Goal: Task Accomplishment & Management: Use online tool/utility

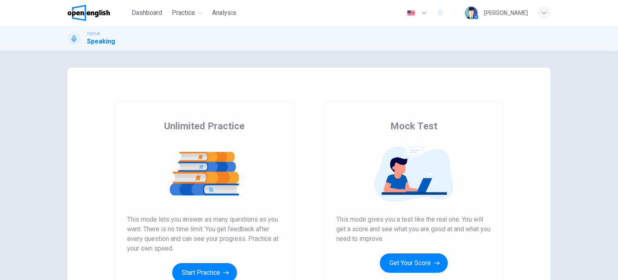
scroll to position [81, 0]
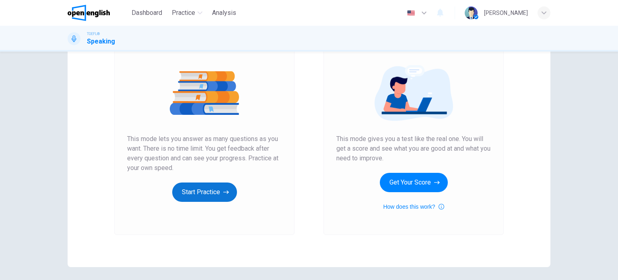
click at [211, 190] on button "Start Practice" at bounding box center [204, 191] width 65 height 19
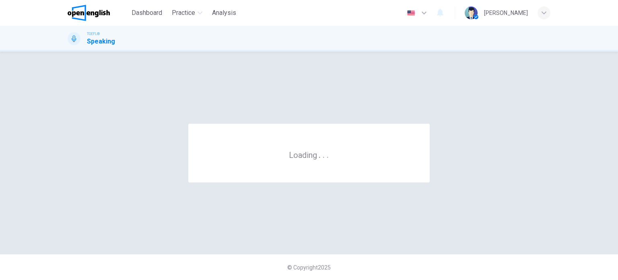
scroll to position [0, 0]
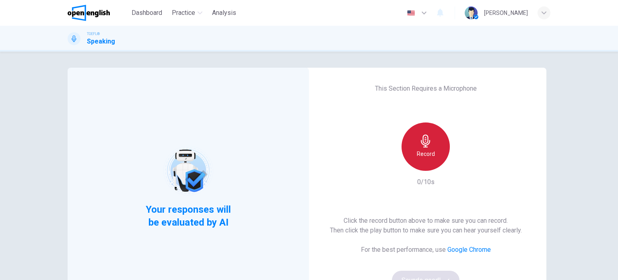
click at [435, 143] on div "Record" at bounding box center [426, 146] width 48 height 48
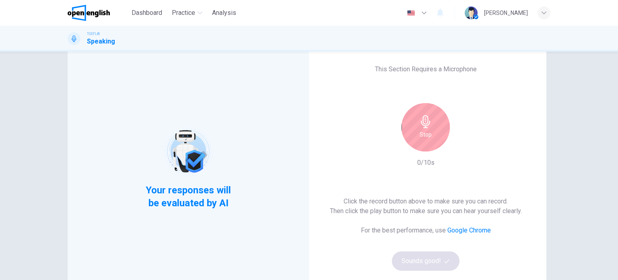
scroll to position [40, 0]
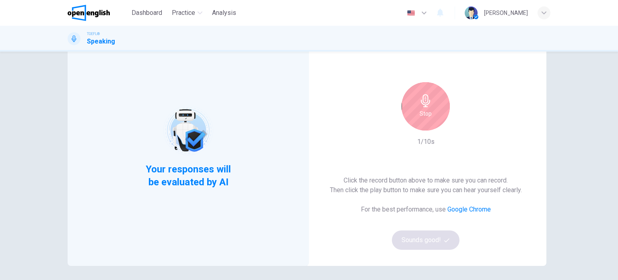
click at [427, 112] on h6 "Stop" at bounding box center [426, 114] width 12 height 10
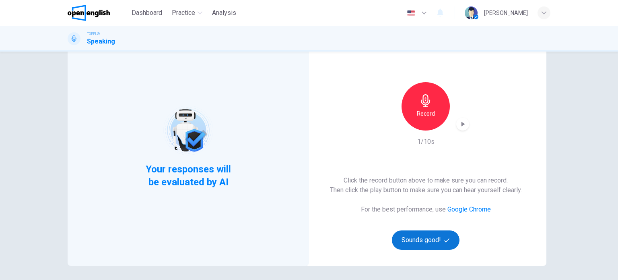
click at [407, 239] on button "Sounds good!" at bounding box center [426, 239] width 68 height 19
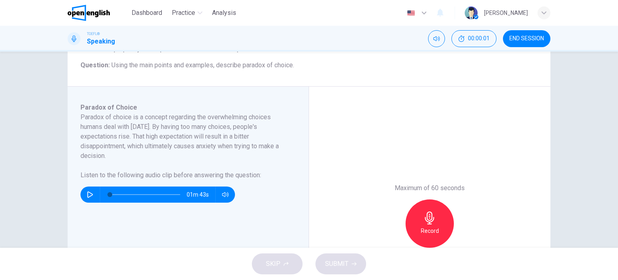
scroll to position [81, 0]
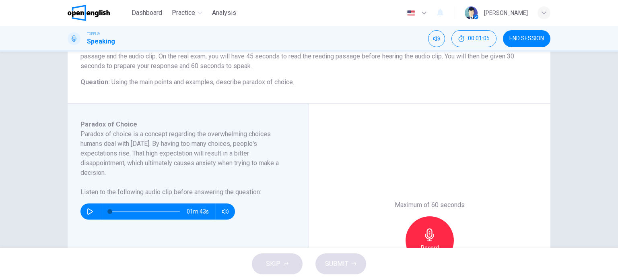
click at [85, 209] on button "button" at bounding box center [90, 211] width 13 height 16
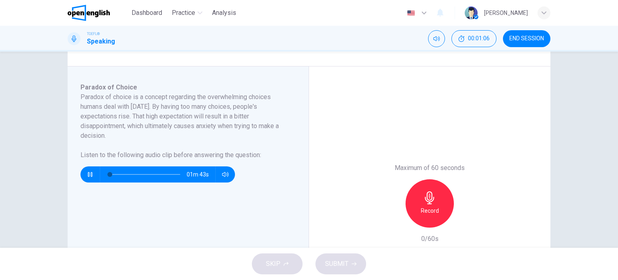
scroll to position [121, 0]
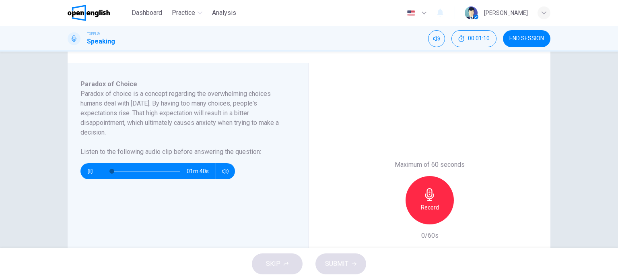
type input "*"
click at [84, 163] on button "button" at bounding box center [90, 171] width 13 height 16
click at [84, 168] on button "button" at bounding box center [90, 171] width 13 height 16
drag, startPoint x: 116, startPoint y: 169, endPoint x: 108, endPoint y: 165, distance: 8.8
click at [110, 169] on span at bounding box center [112, 171] width 5 height 5
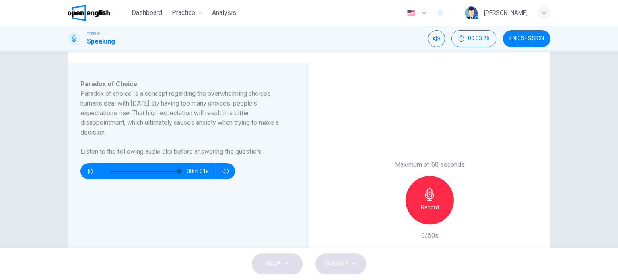
type input "*"
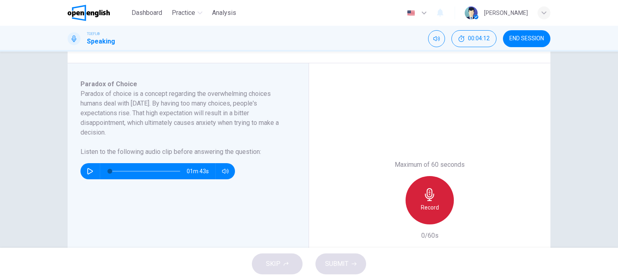
click at [437, 201] on div "Record" at bounding box center [430, 200] width 48 height 48
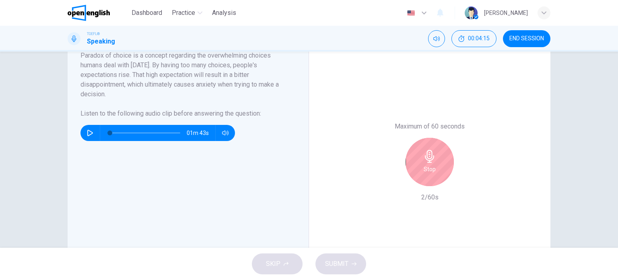
scroll to position [161, 0]
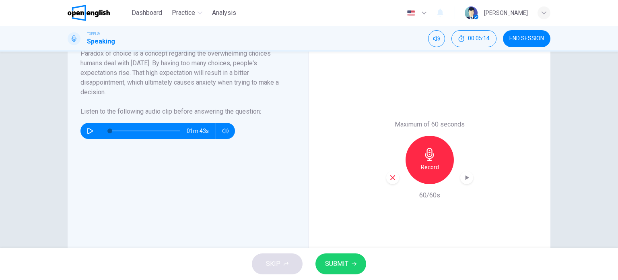
click at [344, 267] on span "SUBMIT" at bounding box center [336, 263] width 23 height 11
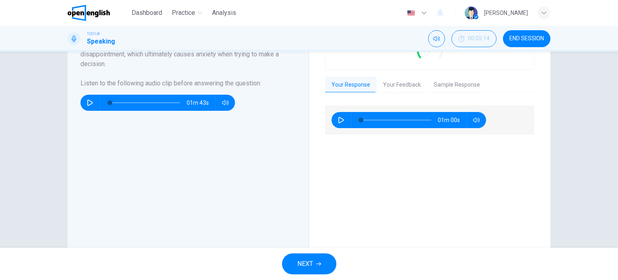
scroll to position [201, 0]
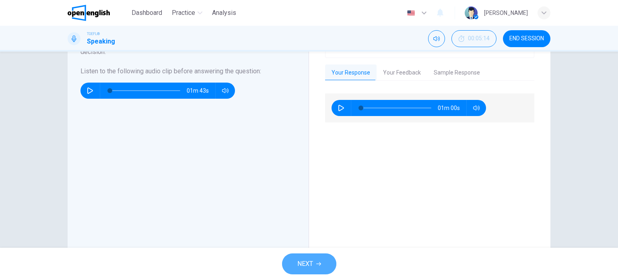
click at [322, 254] on button "NEXT" at bounding box center [309, 263] width 54 height 21
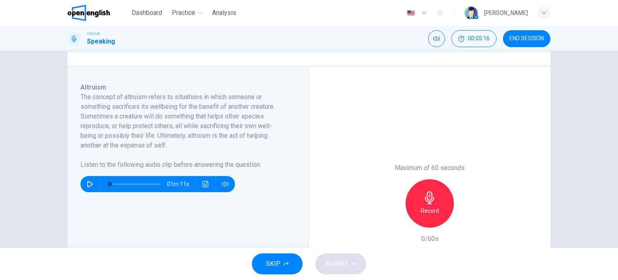
scroll to position [121, 0]
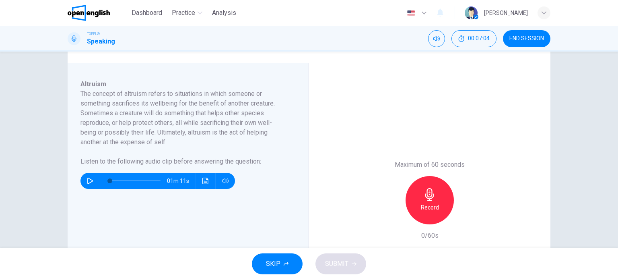
click at [95, 178] on div "01m 11s" at bounding box center [158, 181] width 155 height 16
click at [87, 183] on icon "button" at bounding box center [90, 181] width 6 height 6
type input "*"
click at [196, 181] on div "01m 11s" at bounding box center [158, 181] width 155 height 16
click at [206, 182] on icon "Click to see the audio transcription" at bounding box center [206, 181] width 6 height 6
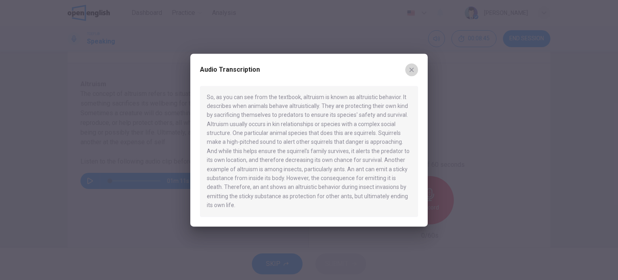
click at [409, 70] on icon "button" at bounding box center [412, 69] width 6 height 6
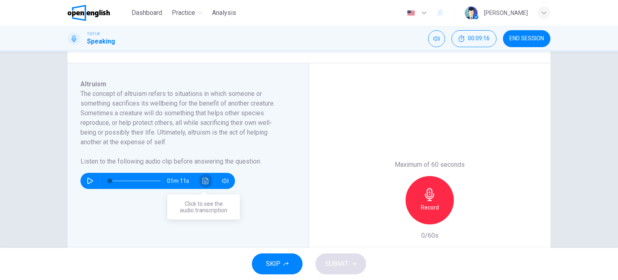
click at [208, 182] on button "Click to see the audio transcription" at bounding box center [205, 181] width 13 height 16
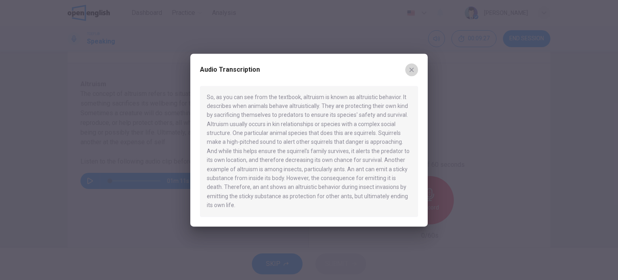
click at [409, 69] on icon "button" at bounding box center [412, 69] width 6 height 6
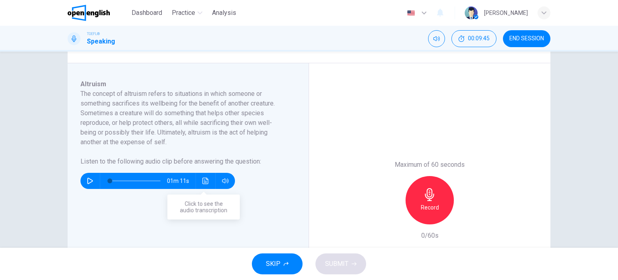
click at [208, 180] on button "Click to see the audio transcription" at bounding box center [205, 181] width 13 height 16
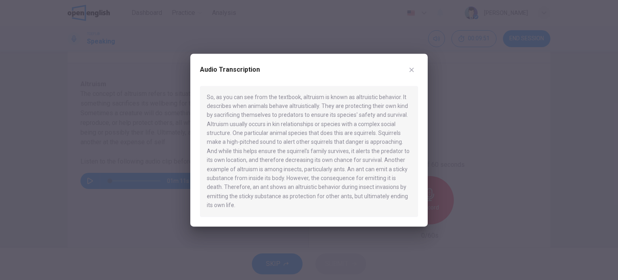
click at [417, 67] on button "button" at bounding box center [411, 69] width 13 height 13
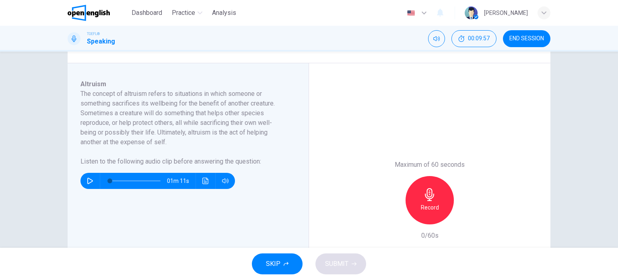
click at [213, 178] on div "01m 11s" at bounding box center [158, 181] width 155 height 16
click at [211, 178] on div "01m 11s" at bounding box center [158, 181] width 155 height 16
click at [207, 178] on button "Click to see the audio transcription" at bounding box center [205, 181] width 13 height 16
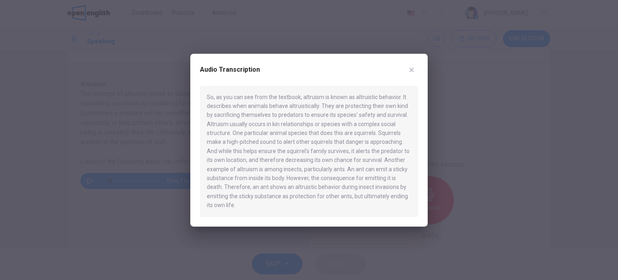
click at [410, 71] on icon "button" at bounding box center [412, 70] width 4 height 4
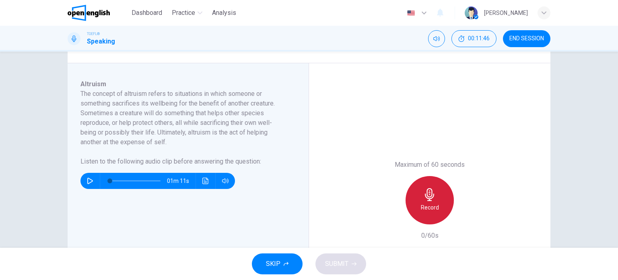
click at [416, 198] on div "Record" at bounding box center [430, 200] width 48 height 48
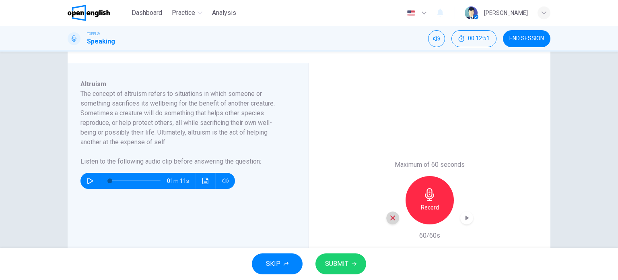
click at [390, 216] on icon "button" at bounding box center [392, 217] width 7 height 7
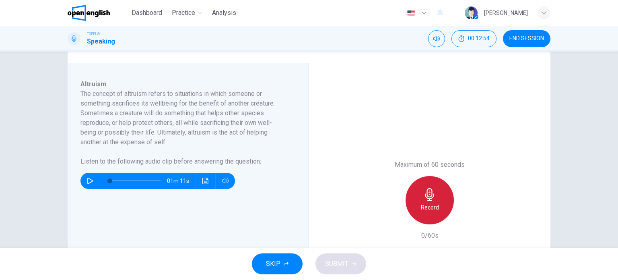
click at [410, 205] on div "Record" at bounding box center [430, 200] width 48 height 48
click at [424, 193] on icon "button" at bounding box center [430, 194] width 13 height 13
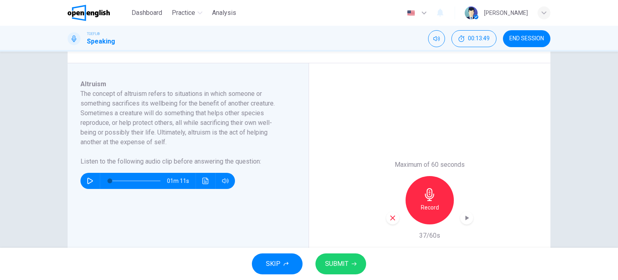
click at [196, 188] on div "01m 11s" at bounding box center [158, 181] width 155 height 16
click at [199, 185] on button "Click to see the audio transcription" at bounding box center [205, 181] width 13 height 16
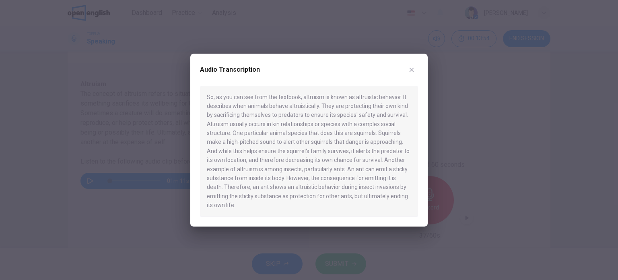
click at [410, 74] on button "button" at bounding box center [411, 69] width 13 height 13
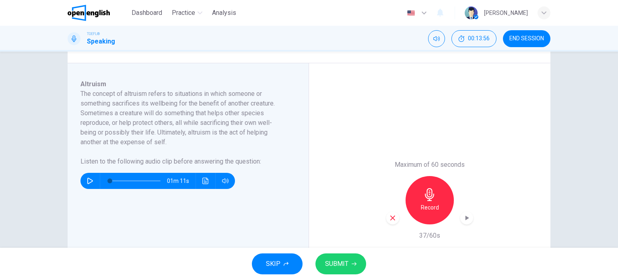
drag, startPoint x: 389, startPoint y: 217, endPoint x: 397, endPoint y: 216, distance: 8.1
click at [389, 217] on icon "button" at bounding box center [392, 217] width 7 height 7
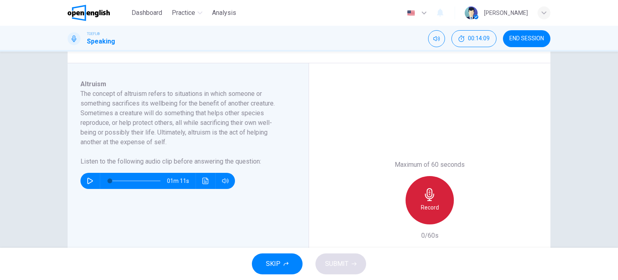
click at [423, 213] on div "Record" at bounding box center [430, 200] width 48 height 48
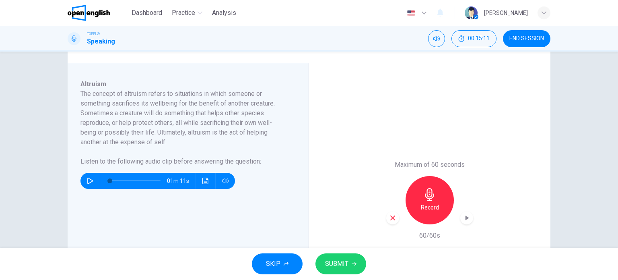
click at [346, 266] on span "SUBMIT" at bounding box center [336, 263] width 23 height 11
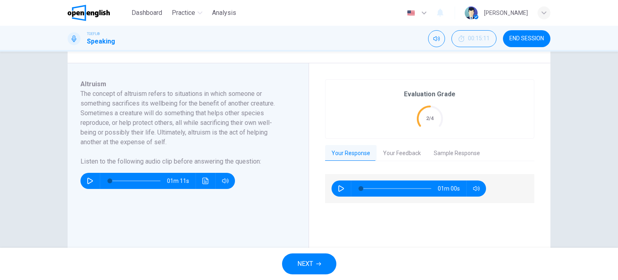
click at [293, 261] on button "NEXT" at bounding box center [309, 263] width 54 height 21
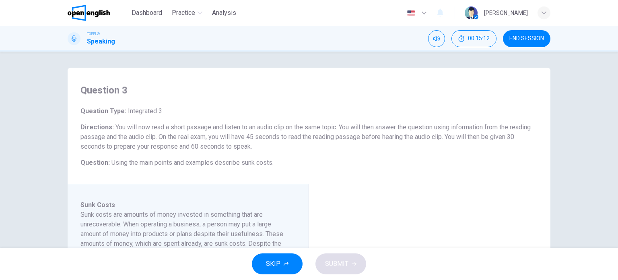
click at [511, 34] on button "END SESSION" at bounding box center [527, 38] width 48 height 17
